Goal: Transaction & Acquisition: Obtain resource

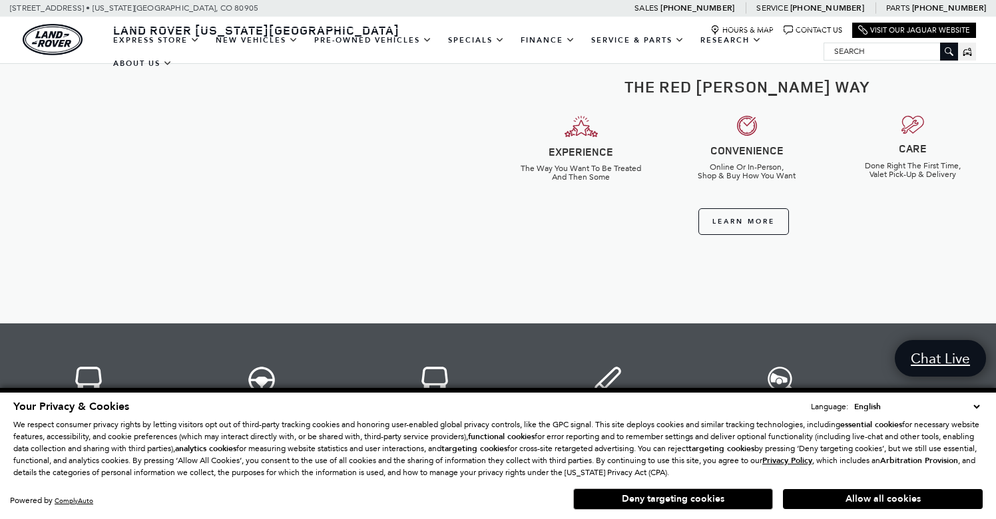
scroll to position [519, 0]
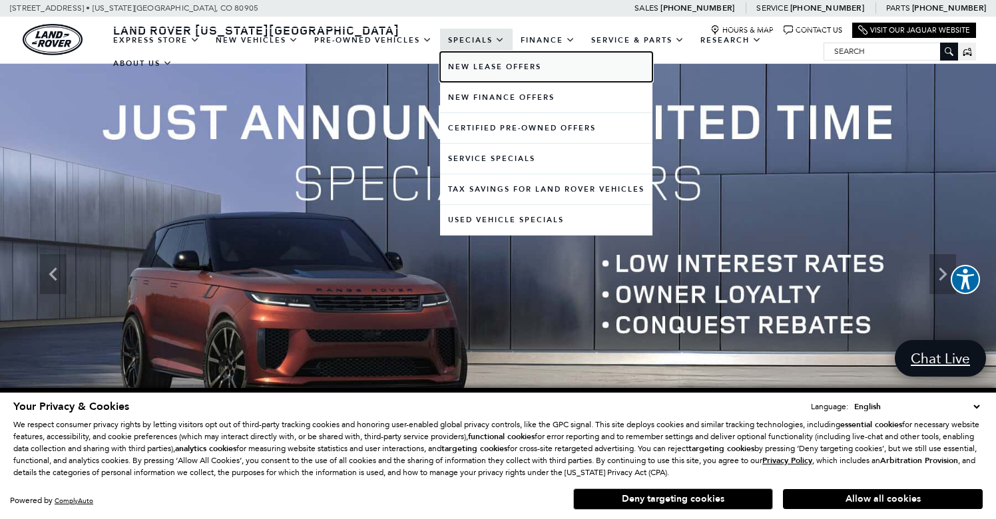
click at [476, 65] on link "New Lease Offers" at bounding box center [546, 67] width 212 height 30
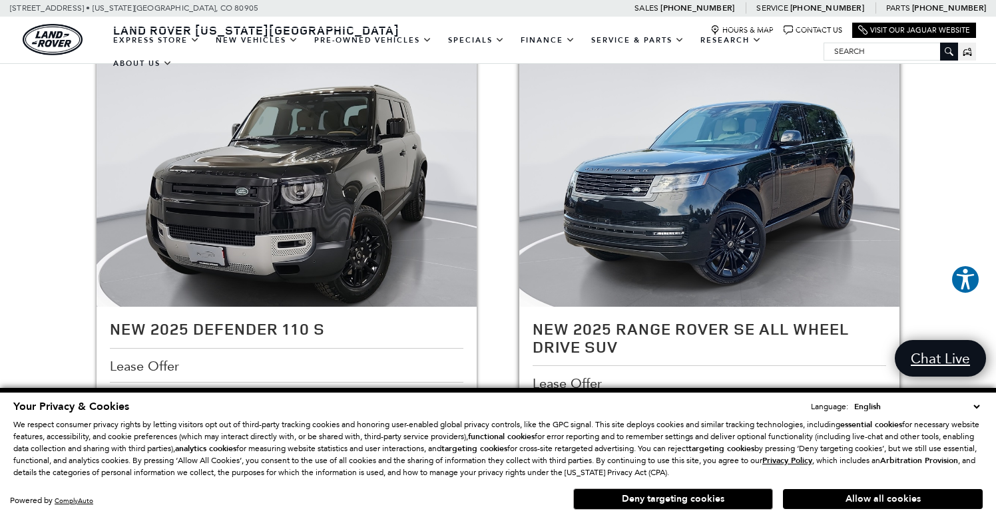
scroll to position [1334, 0]
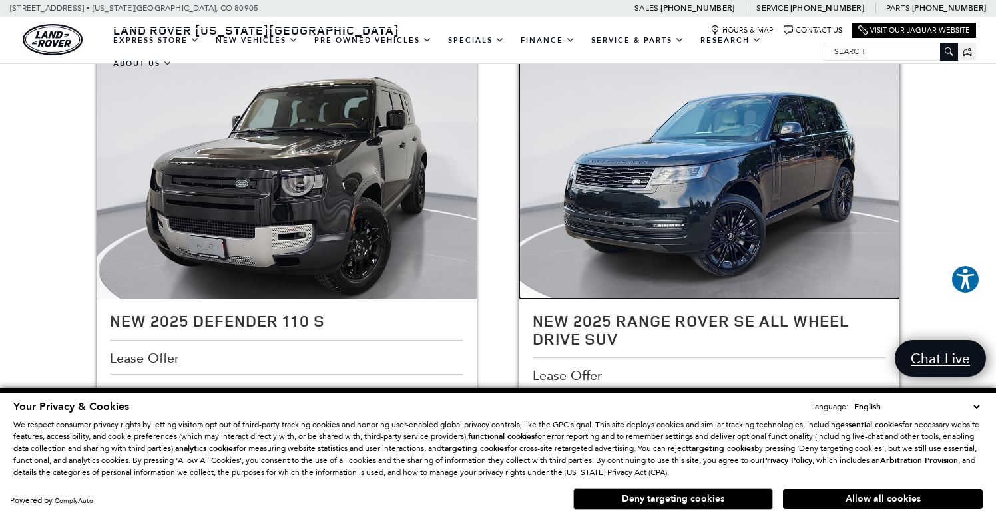
click at [660, 220] on img at bounding box center [709, 176] width 381 height 286
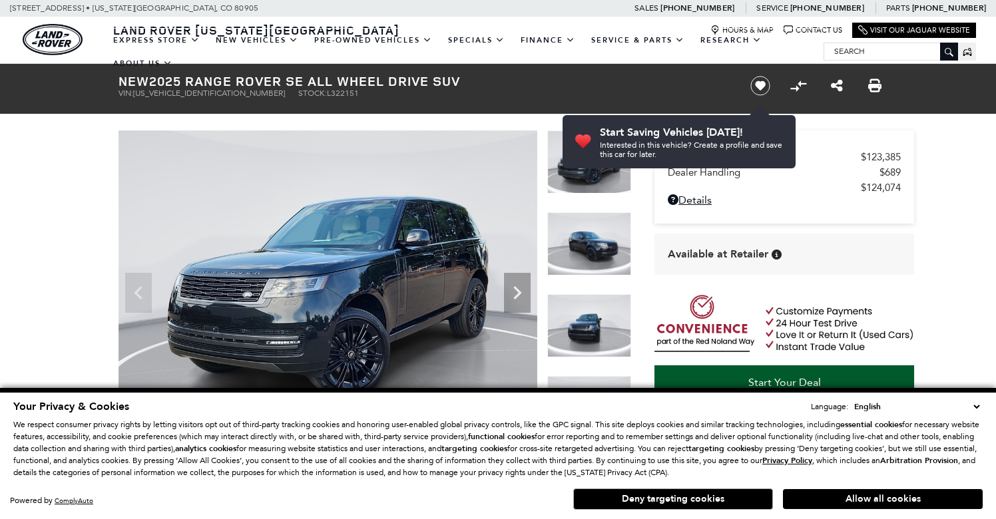
scroll to position [198, 0]
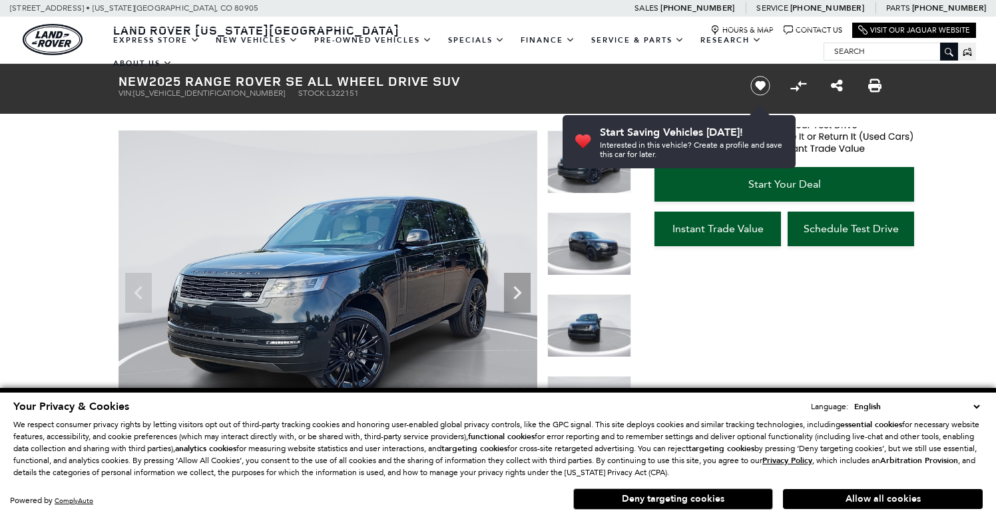
click at [531, 295] on img at bounding box center [327, 287] width 419 height 314
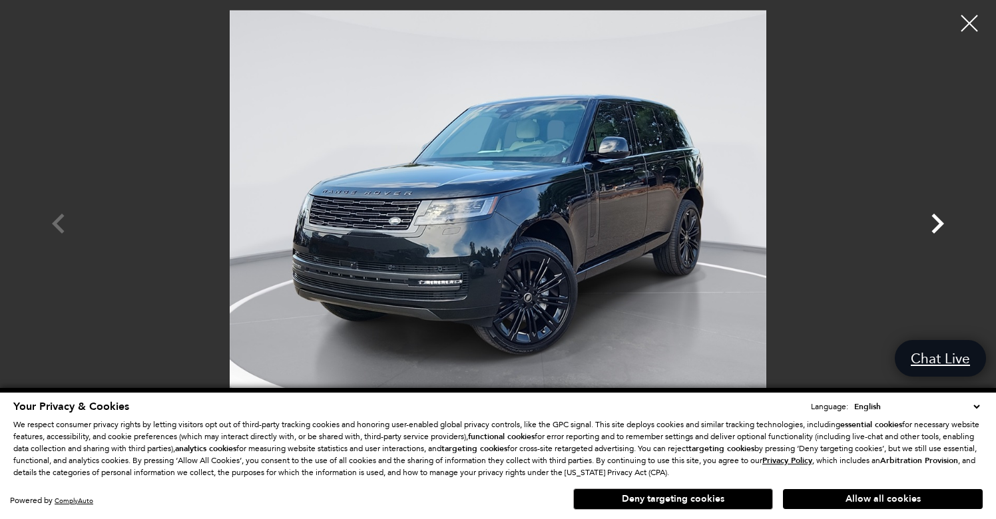
click at [934, 230] on icon "Next" at bounding box center [937, 224] width 13 height 20
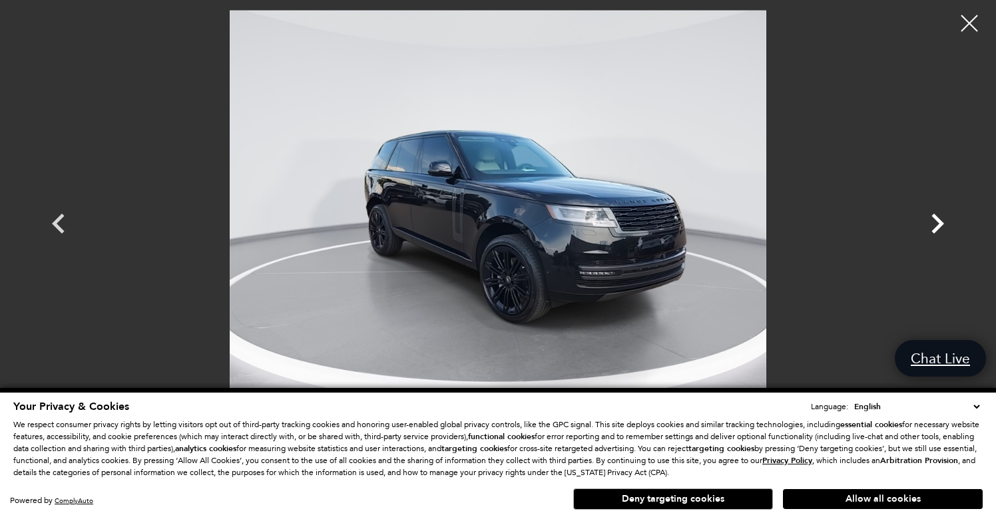
click at [934, 230] on icon "Next" at bounding box center [937, 224] width 13 height 20
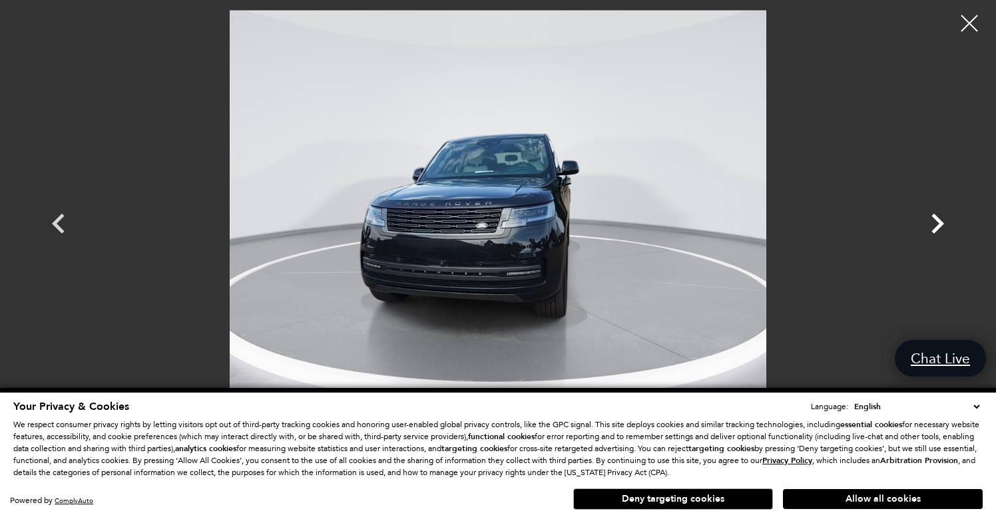
click at [934, 230] on icon "Next" at bounding box center [937, 224] width 13 height 20
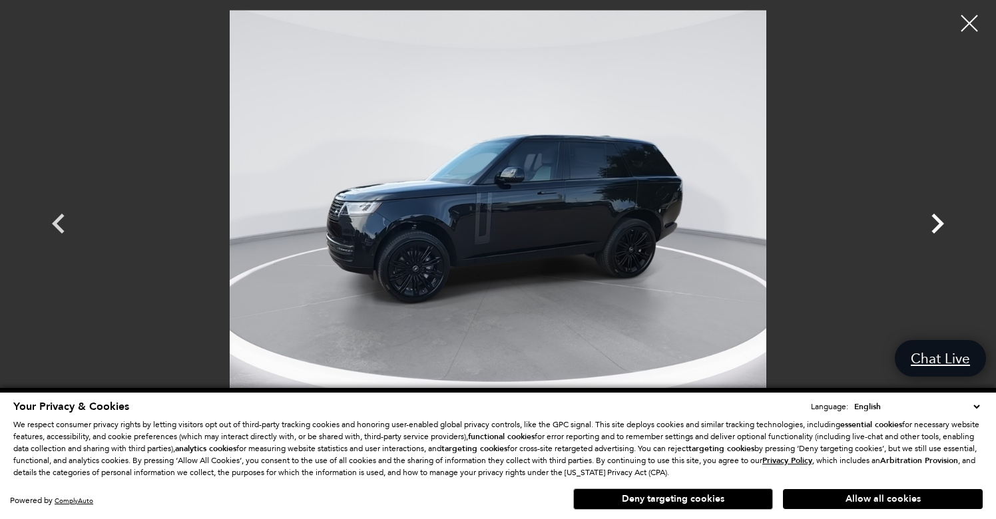
click at [934, 230] on icon "Next" at bounding box center [937, 224] width 13 height 20
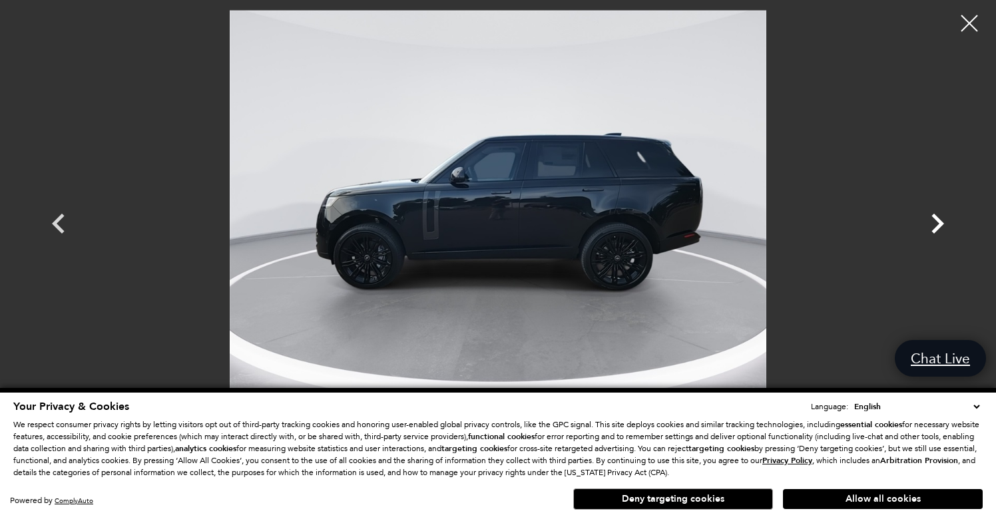
click at [934, 230] on icon "Next" at bounding box center [937, 224] width 13 height 20
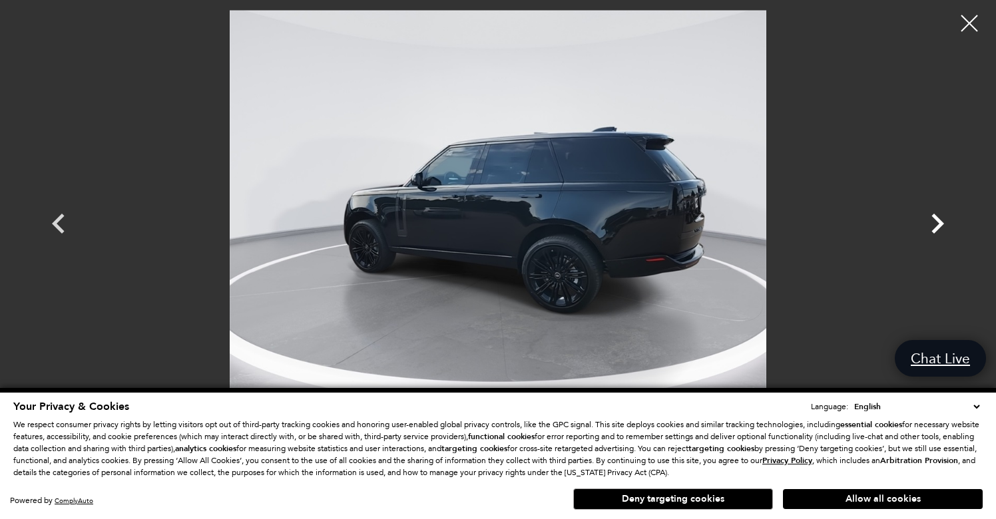
click at [934, 230] on icon "Next" at bounding box center [937, 224] width 13 height 20
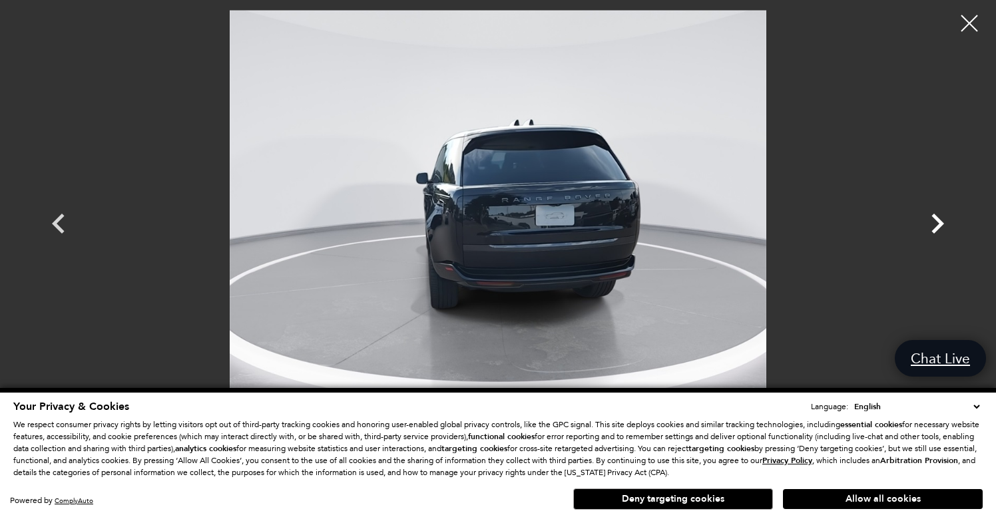
click at [934, 230] on icon "Next" at bounding box center [937, 224] width 13 height 20
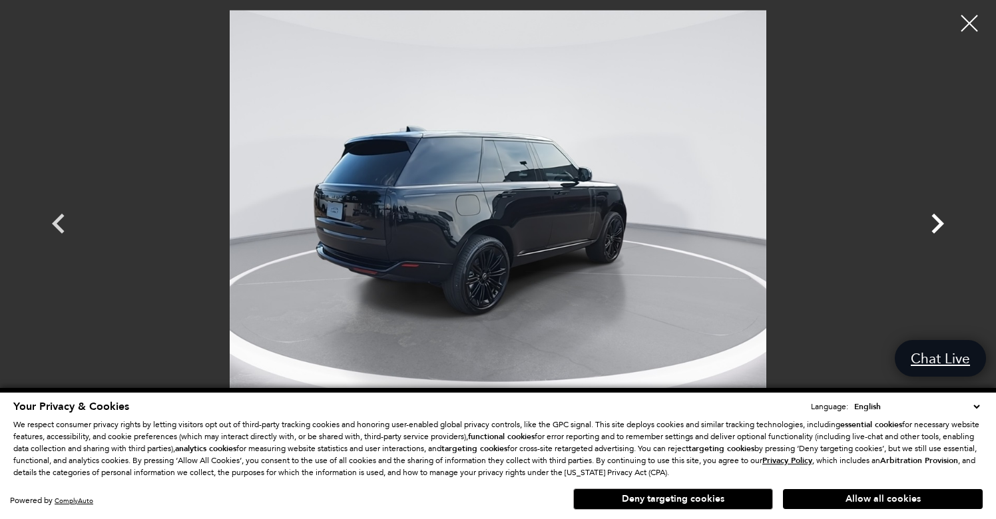
click at [934, 230] on icon "Next" at bounding box center [937, 224] width 13 height 20
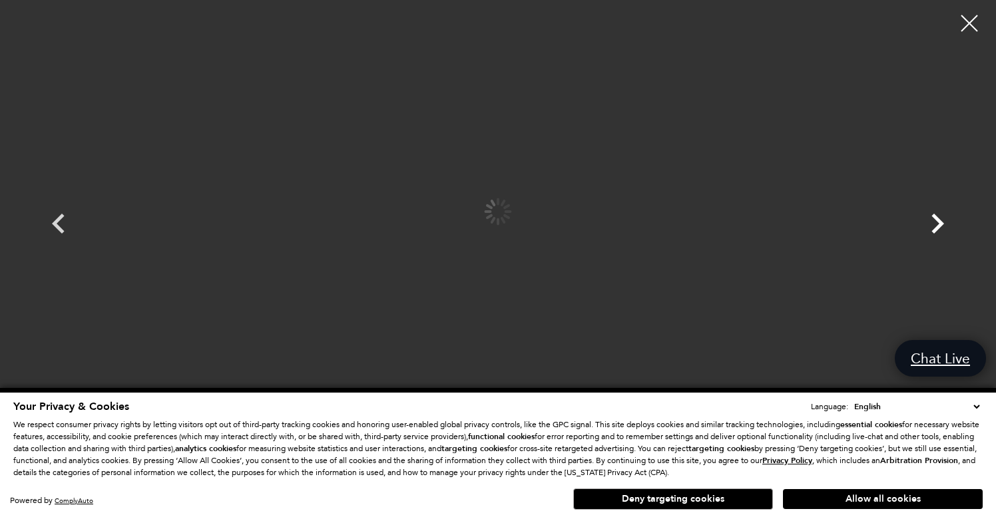
click at [934, 230] on icon "Next" at bounding box center [937, 224] width 13 height 20
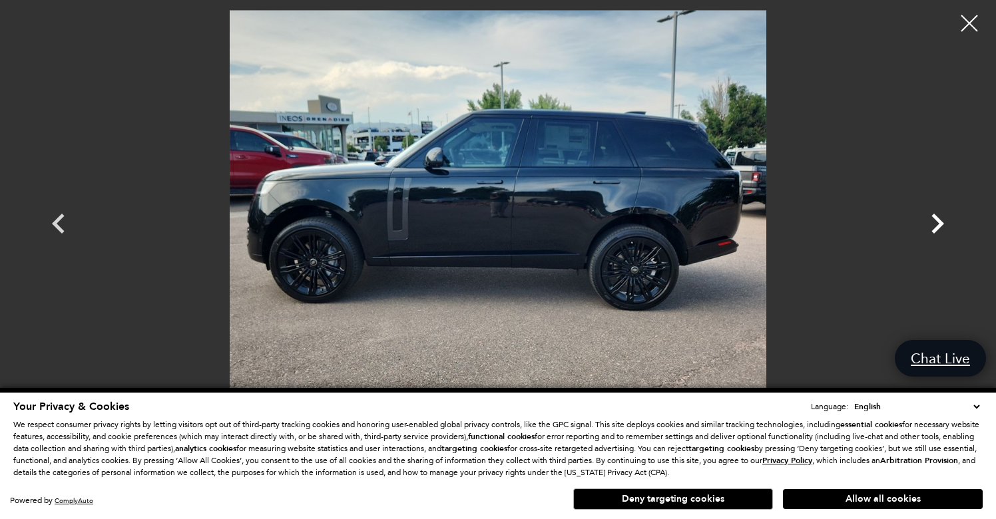
click at [934, 230] on icon "Next" at bounding box center [937, 224] width 13 height 20
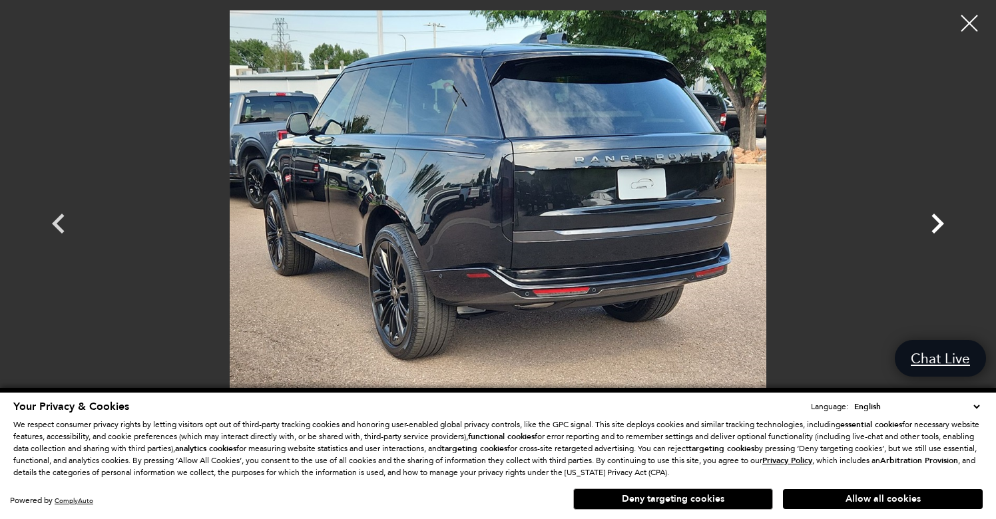
click at [934, 230] on icon "Next" at bounding box center [937, 224] width 13 height 20
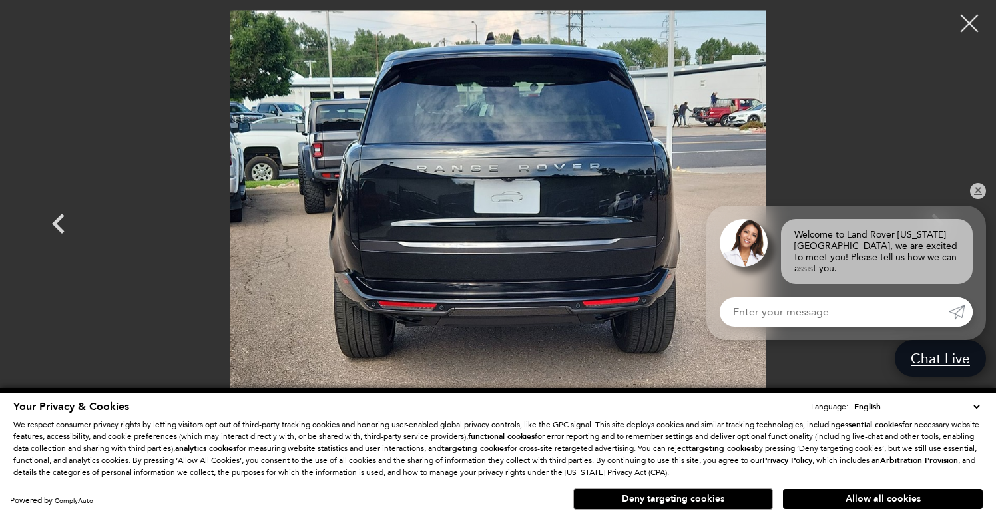
click at [973, 30] on div at bounding box center [969, 23] width 35 height 35
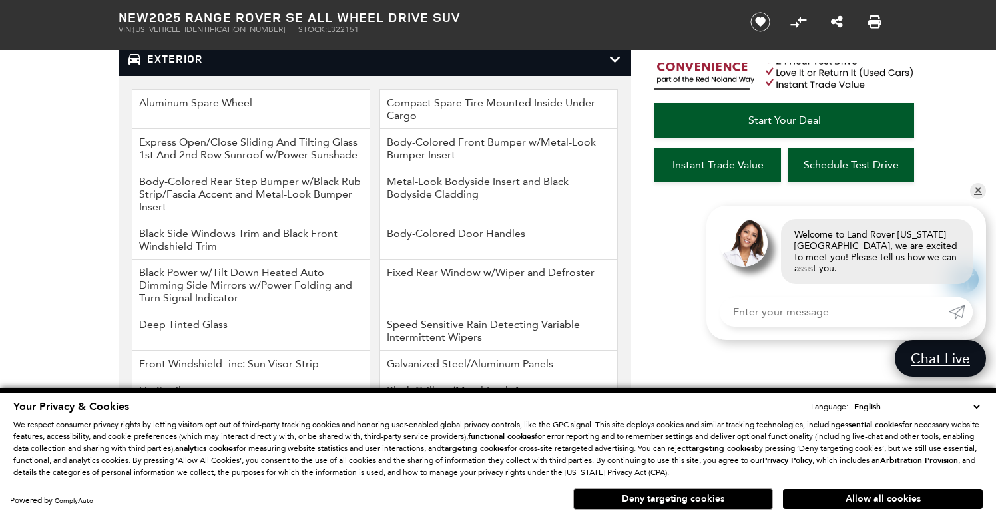
scroll to position [1776, 0]
